Goal: Task Accomplishment & Management: Complete application form

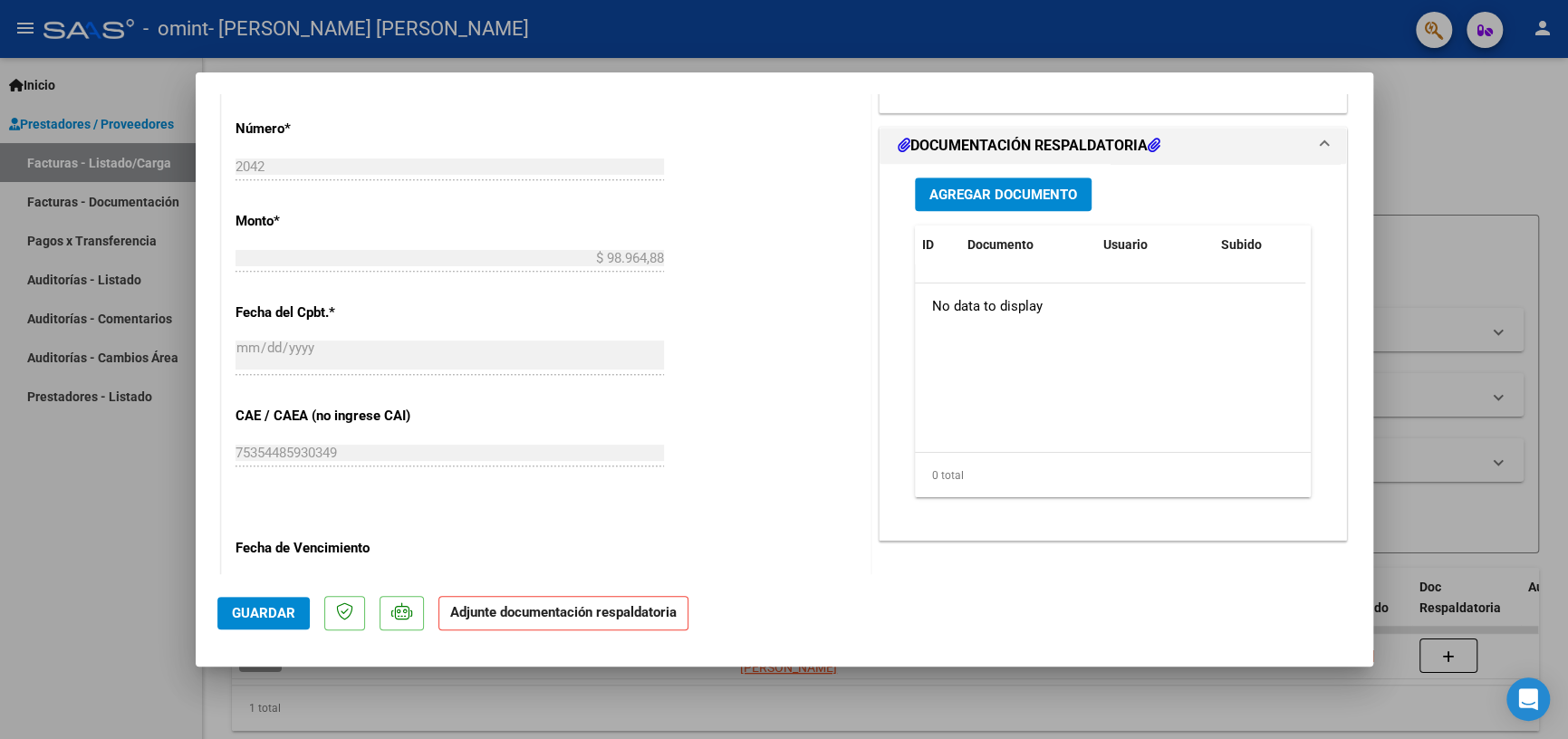
scroll to position [815, 0]
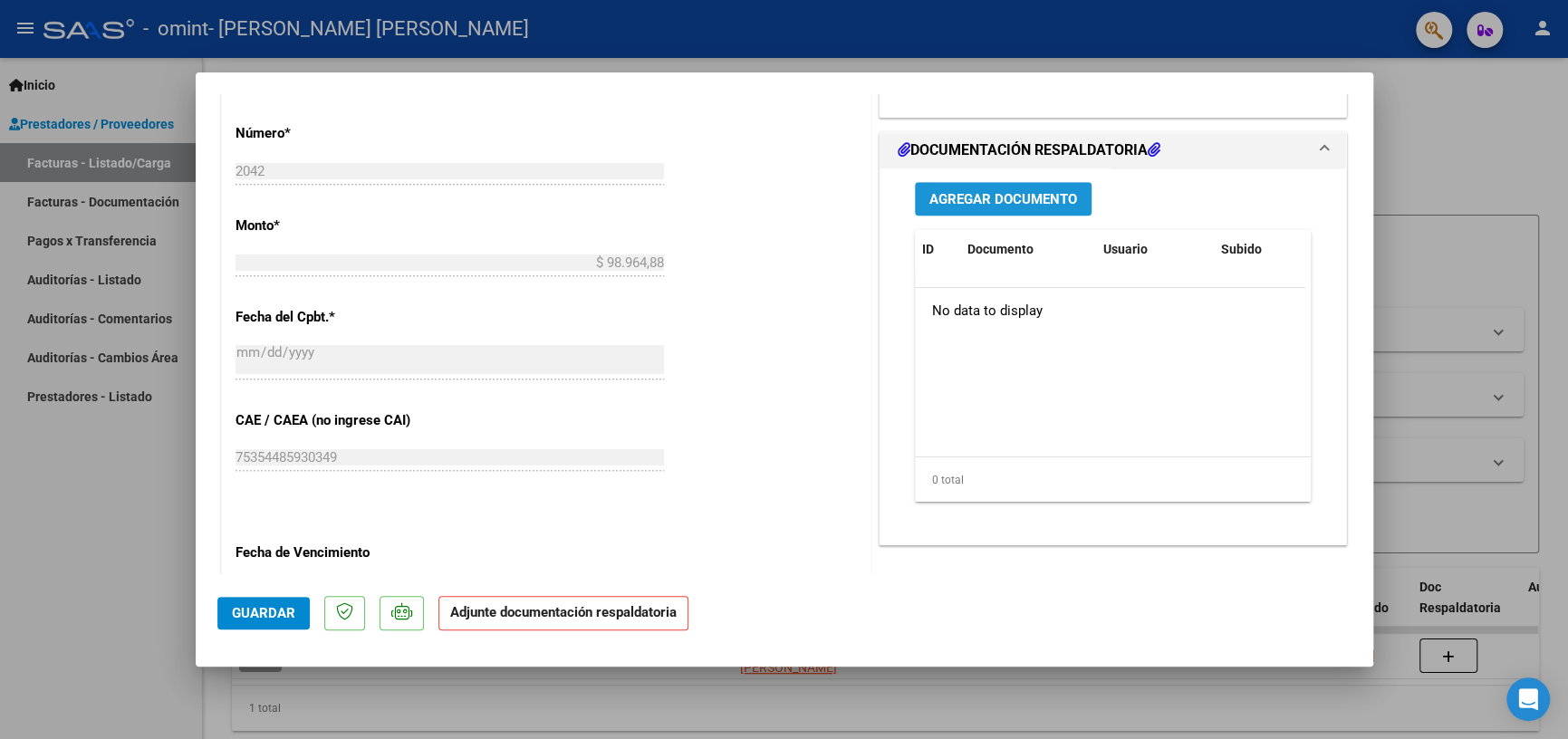
click at [1026, 208] on span "Agregar Documento" at bounding box center [1002, 198] width 147 height 16
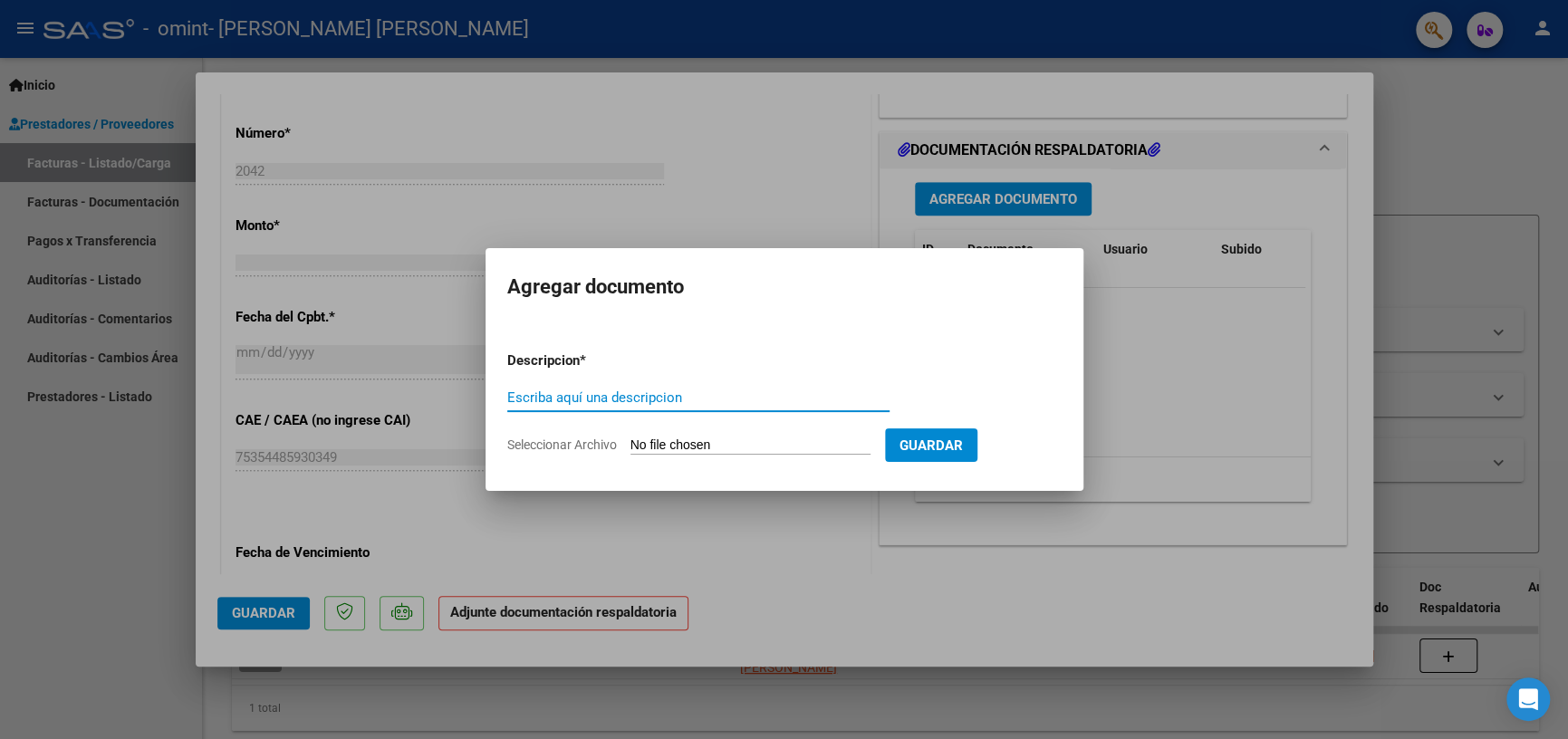
click at [675, 396] on input "Escriba aquí una descripcion" at bounding box center [698, 397] width 382 height 16
click at [612, 395] on input "HOJA DE FIRMAS [DATE]" at bounding box center [698, 397] width 382 height 16
drag, startPoint x: 787, startPoint y: 394, endPoint x: 815, endPoint y: 393, distance: 28.0
click at [789, 394] on input "PLANILLA ASISTENCIA [DATE]" at bounding box center [698, 397] width 382 height 16
type input "PLANILLA ASISTENCIA PSP [DATE] [PERSON_NAME]"
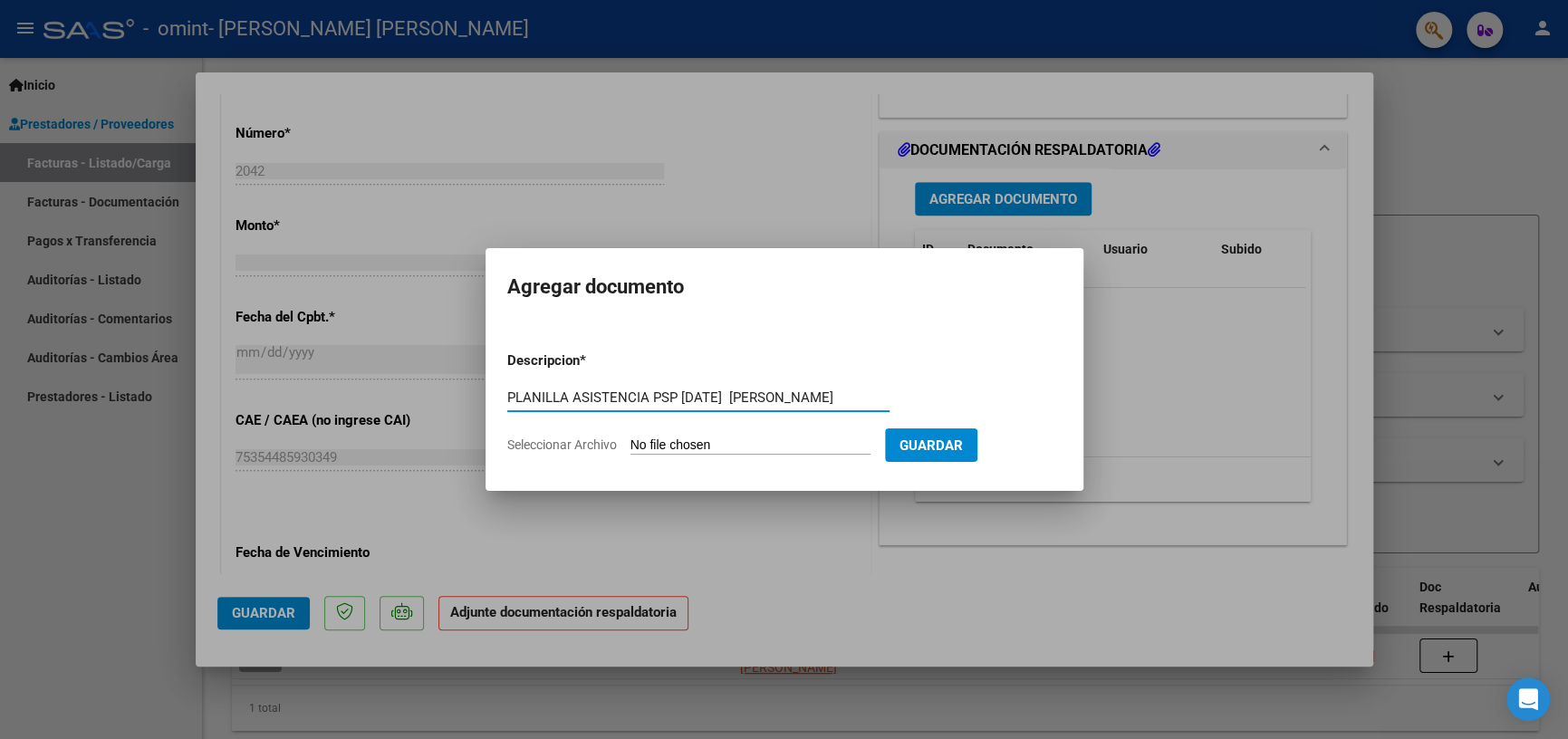
click at [752, 443] on input "Seleccionar Archivo" at bounding box center [750, 446] width 240 height 17
type input "C:\fakepath\8 25 AGOS FIRMAS PSP [PERSON_NAME].pdf"
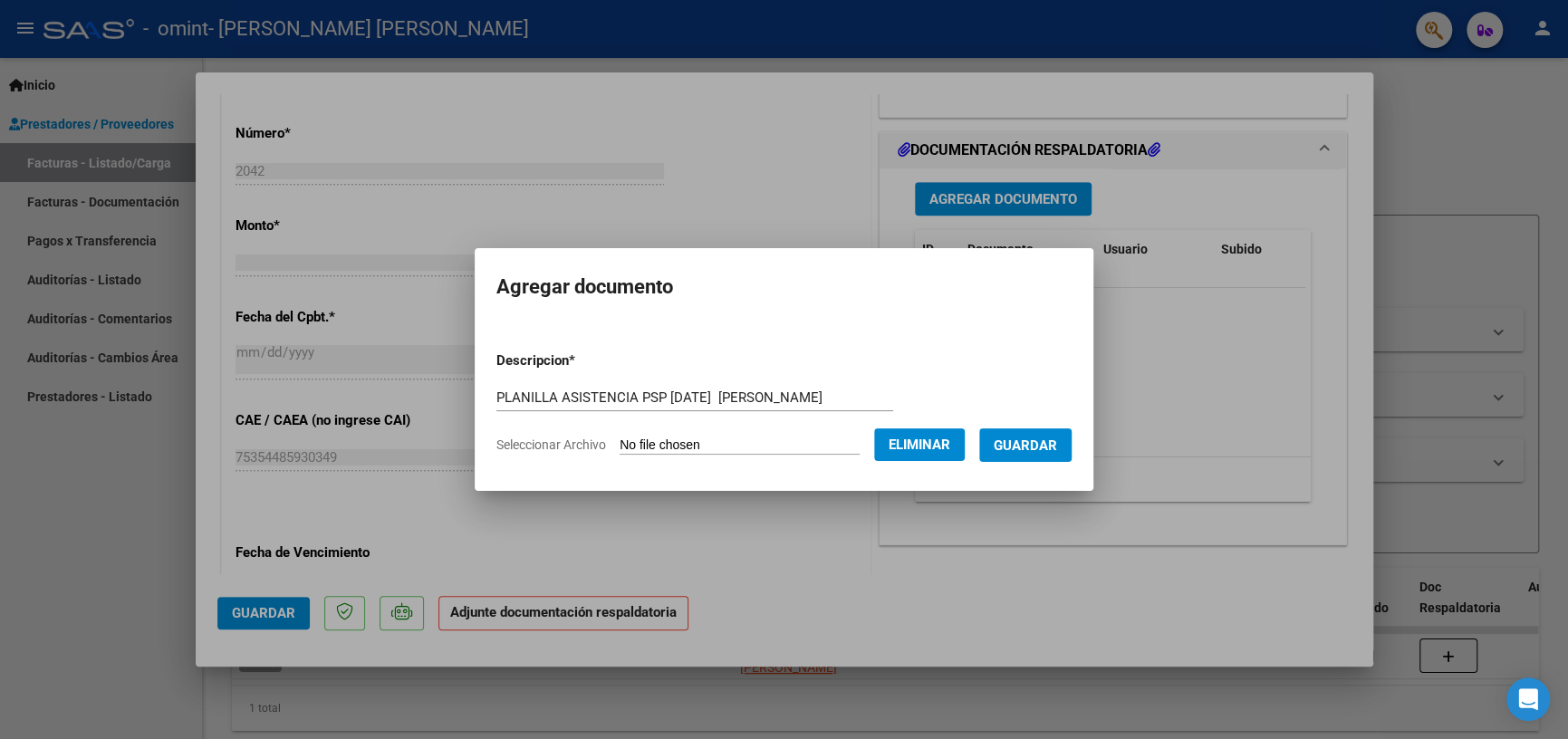
click at [1045, 451] on span "Guardar" at bounding box center [1024, 445] width 63 height 16
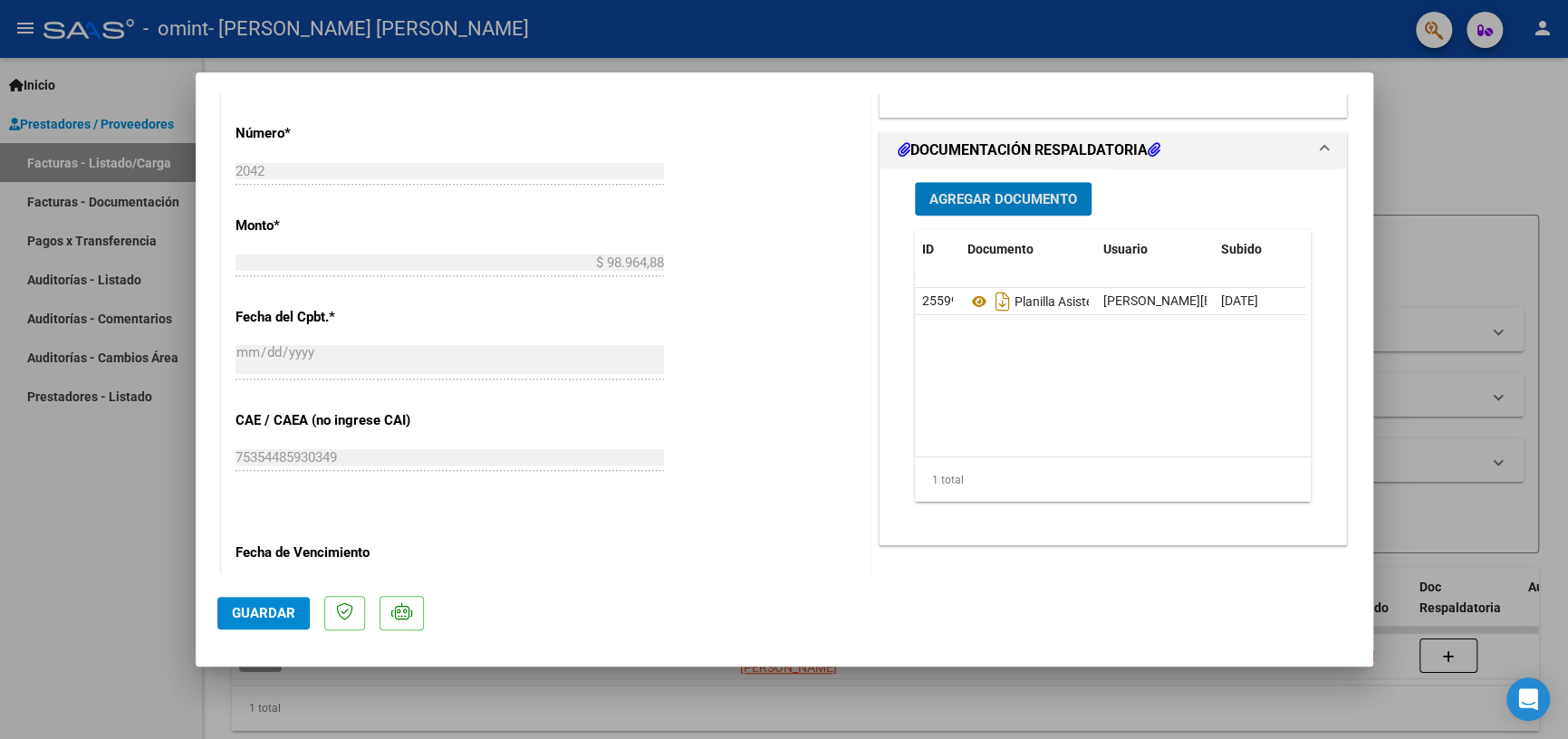
click at [981, 208] on span "Agregar Documento" at bounding box center [1002, 198] width 147 height 16
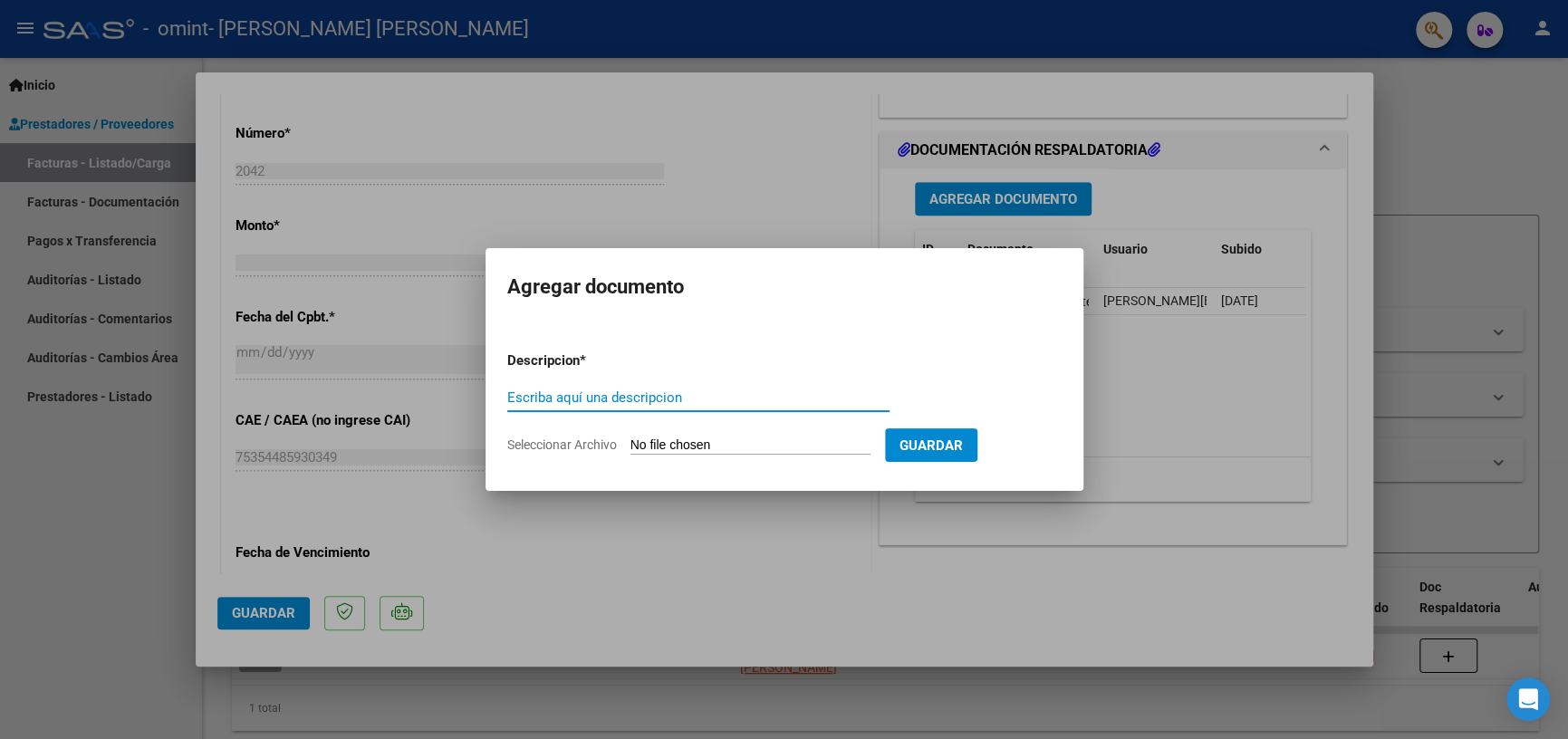
click at [565, 394] on input "Escriba aquí una descripcion" at bounding box center [698, 397] width 382 height 16
type input "COMPROBANTE PROF EXENTOS IIBB"
click at [963, 451] on span "Guardar" at bounding box center [930, 445] width 63 height 16
click at [752, 439] on input "Seleccionar Archivo" at bounding box center [750, 446] width 240 height 17
type input "C:\fakepath\Prefesionales Exentos AGIP 2025 -PSP [PERSON_NAME].pdf"
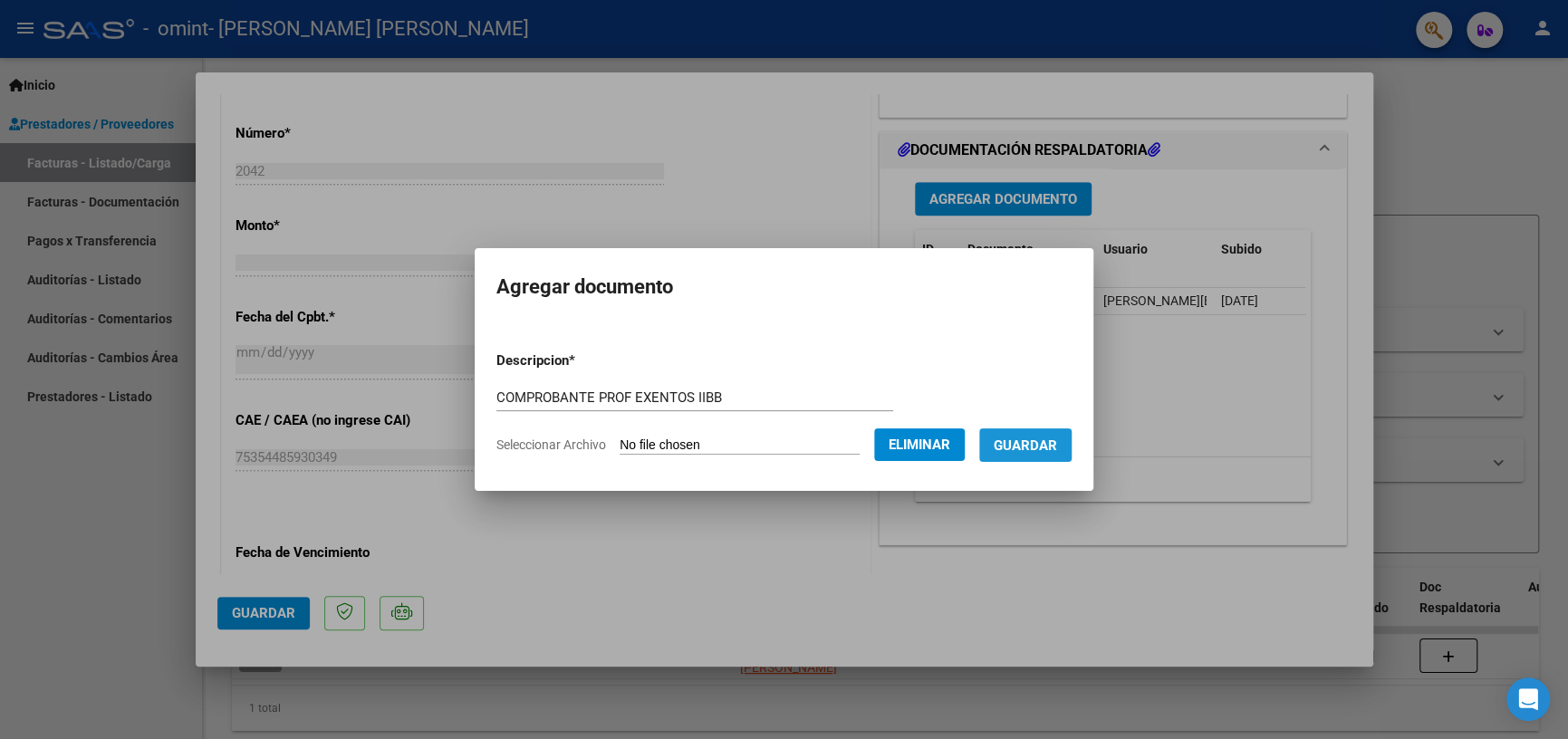
click at [1044, 441] on span "Guardar" at bounding box center [1024, 445] width 63 height 16
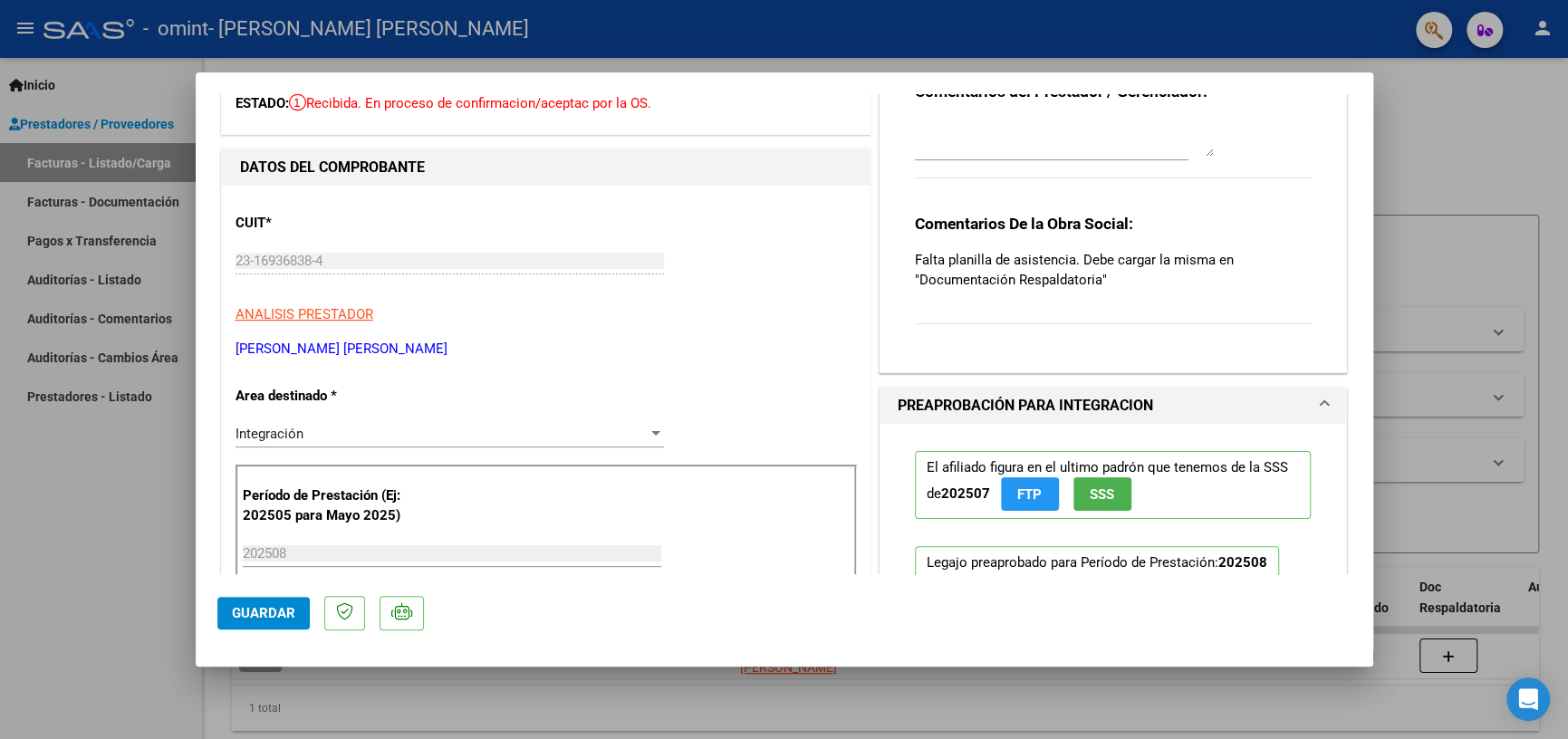
scroll to position [0, 0]
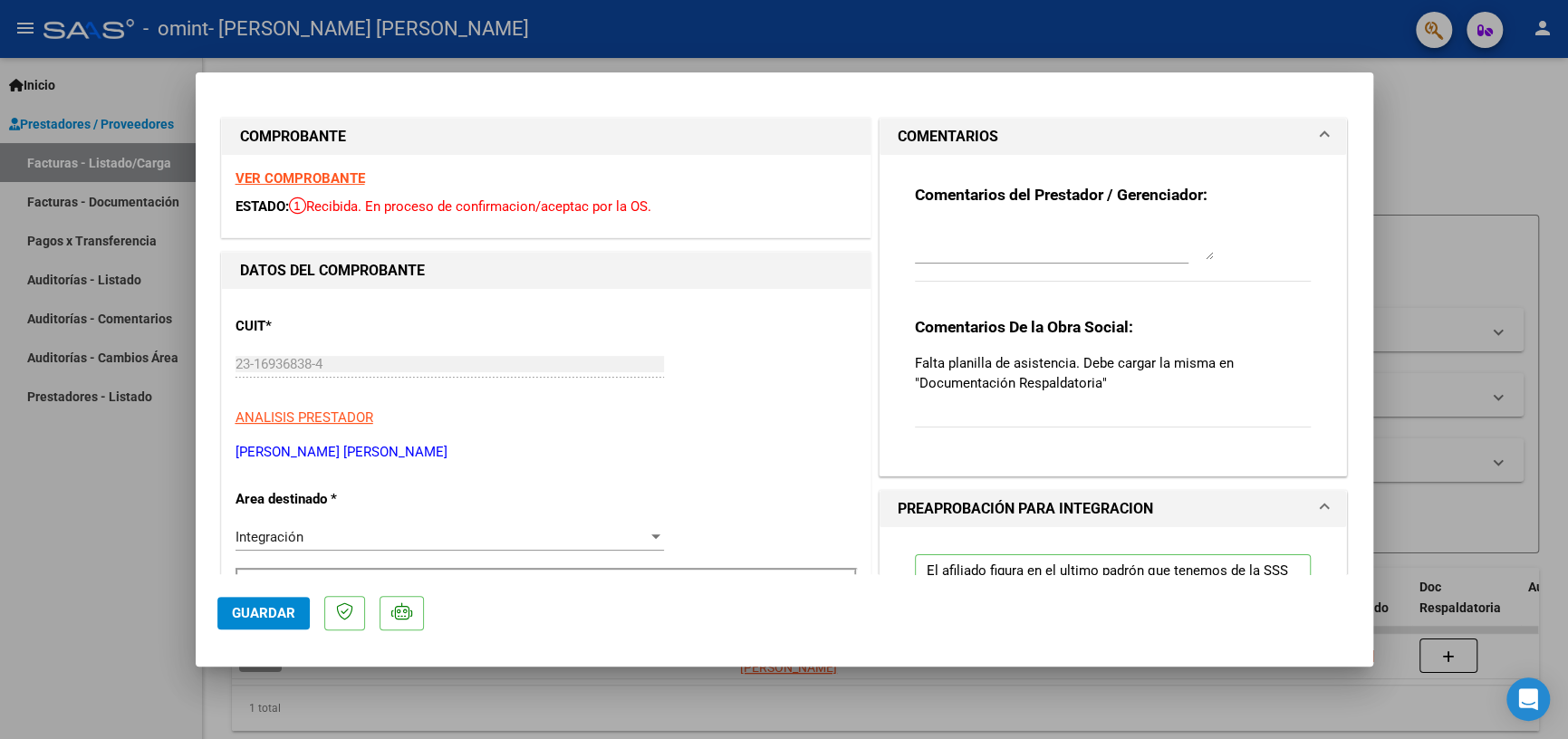
click at [1454, 146] on div at bounding box center [784, 369] width 1568 height 739
type input "$ 0,00"
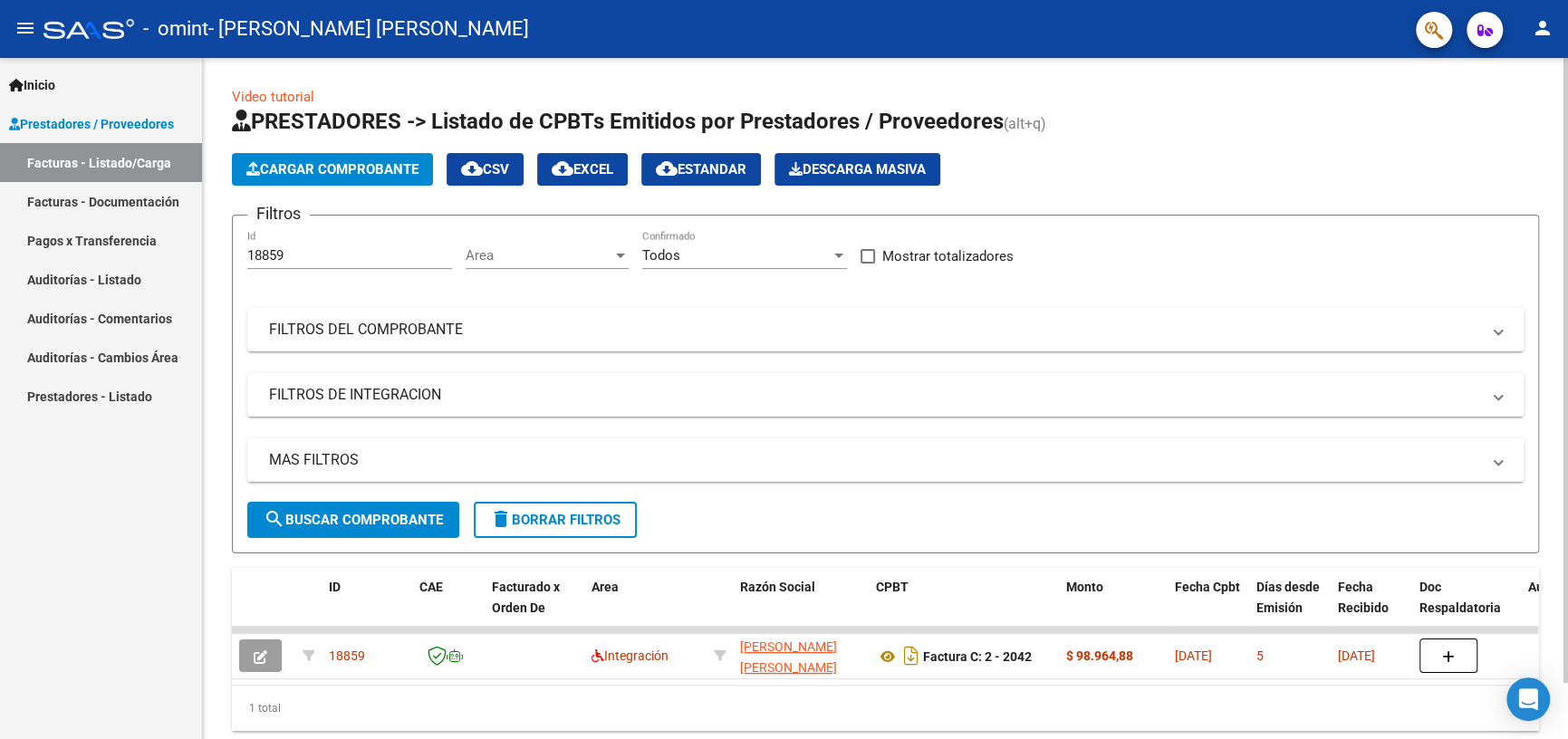
scroll to position [60, 0]
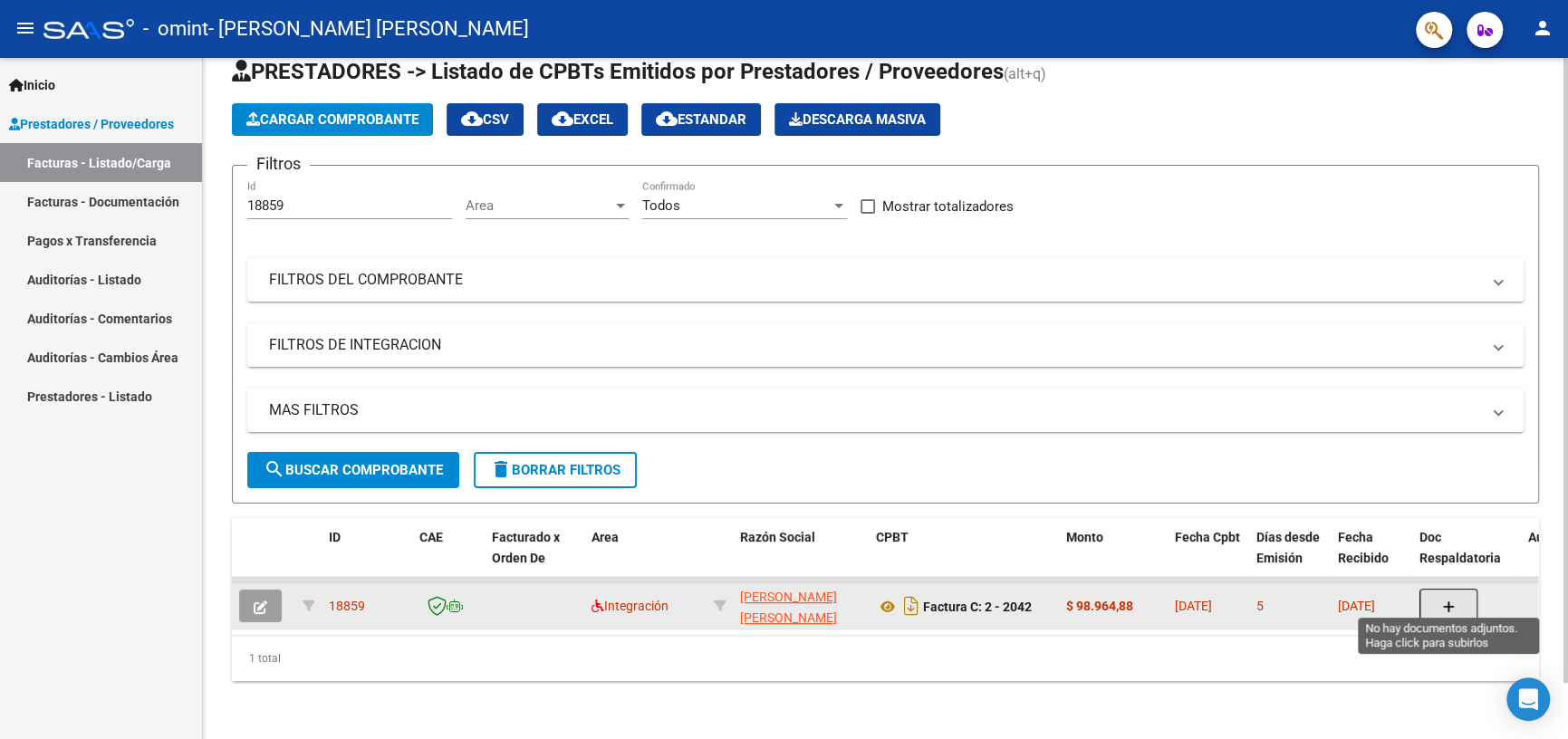
click at [1458, 589] on button "button" at bounding box center [1449, 606] width 58 height 35
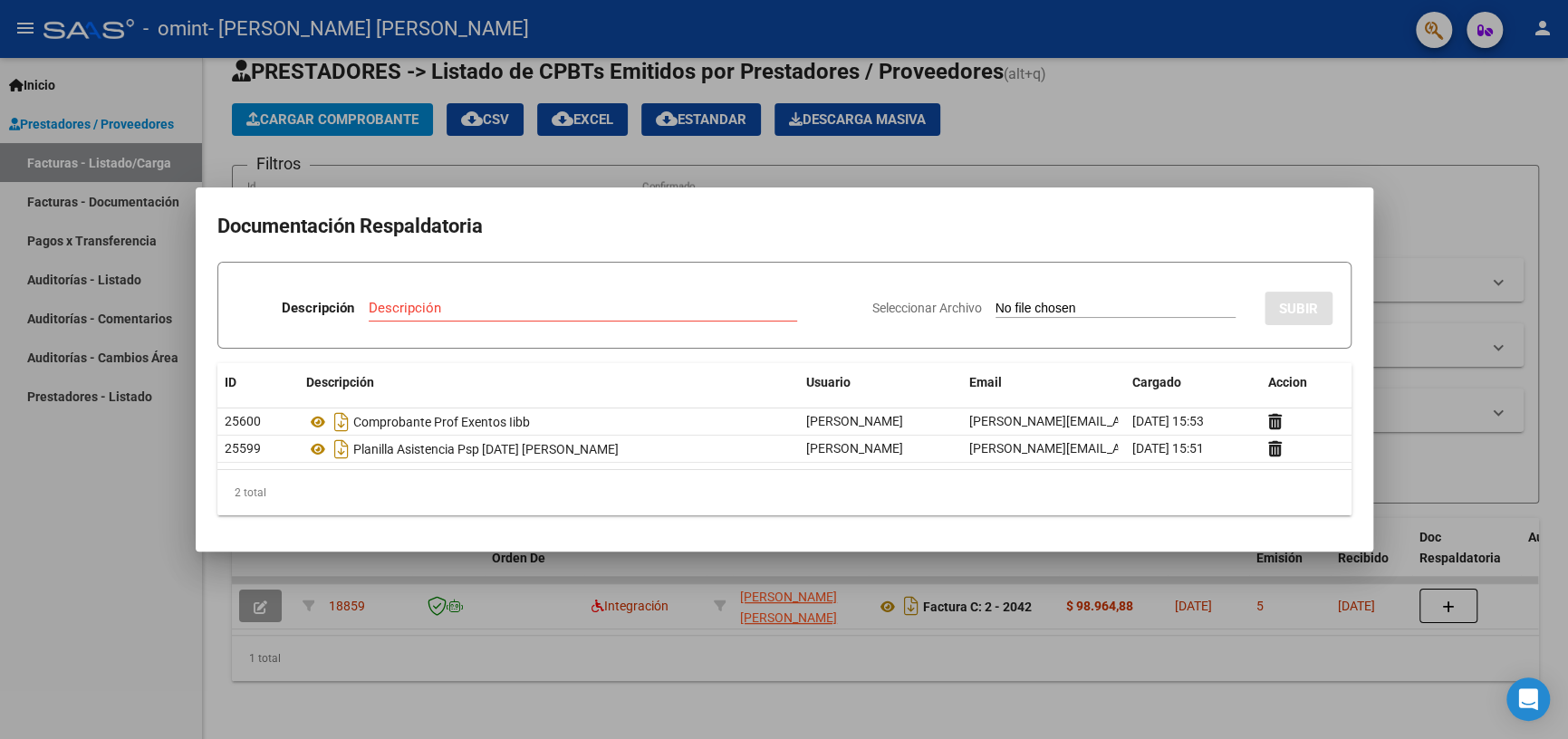
click at [1552, 209] on div at bounding box center [784, 369] width 1568 height 739
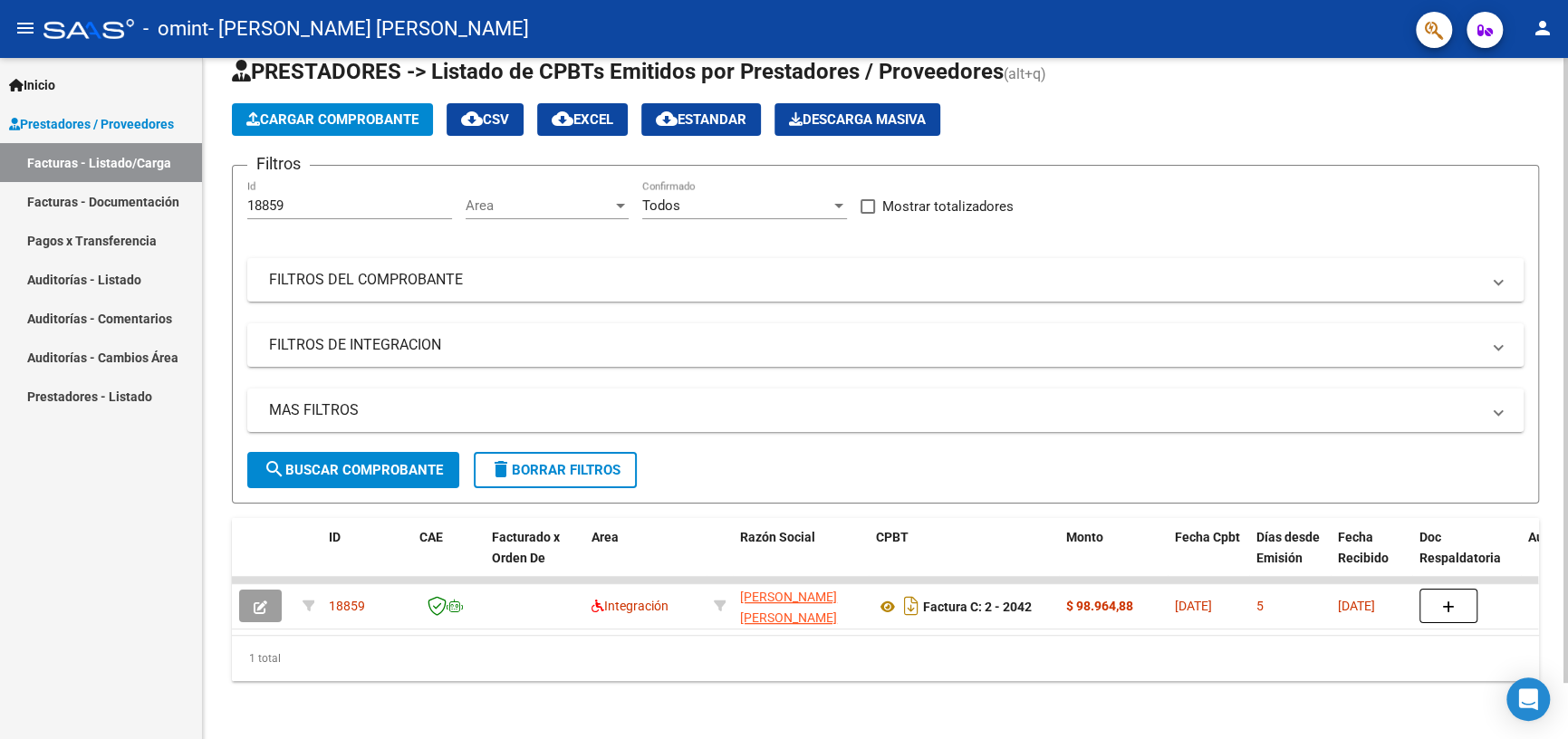
scroll to position [0, 0]
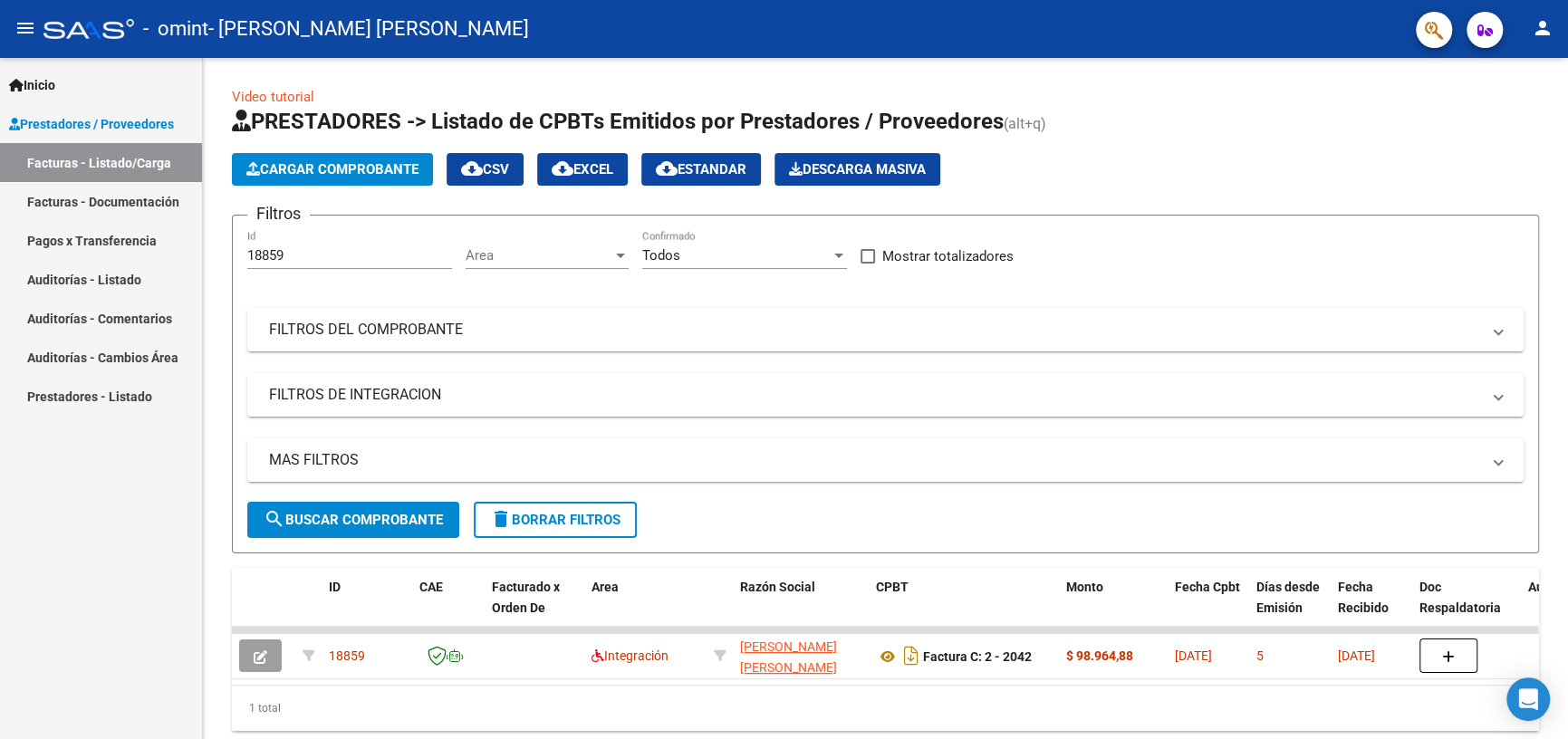
click at [1547, 36] on mat-icon "person" at bounding box center [1542, 27] width 22 height 22
click at [1109, 339] on div at bounding box center [784, 369] width 1568 height 739
click at [138, 206] on link "Facturas - Documentación" at bounding box center [101, 201] width 202 height 38
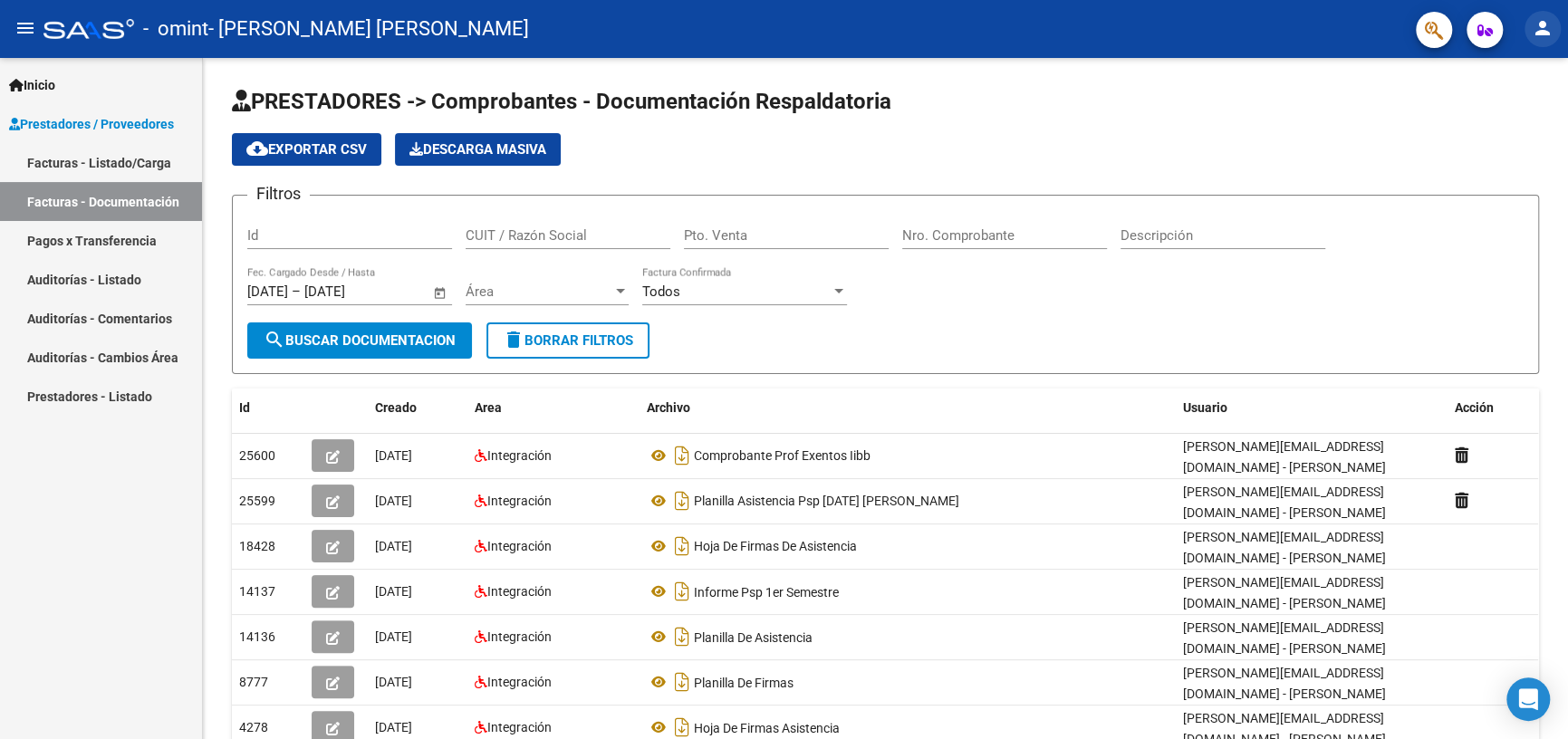
click at [1547, 33] on mat-icon "person" at bounding box center [1542, 27] width 22 height 22
click at [1514, 119] on button "exit_to_app Salir" at bounding box center [1505, 119] width 111 height 43
